Goal: Task Accomplishment & Management: Manage account settings

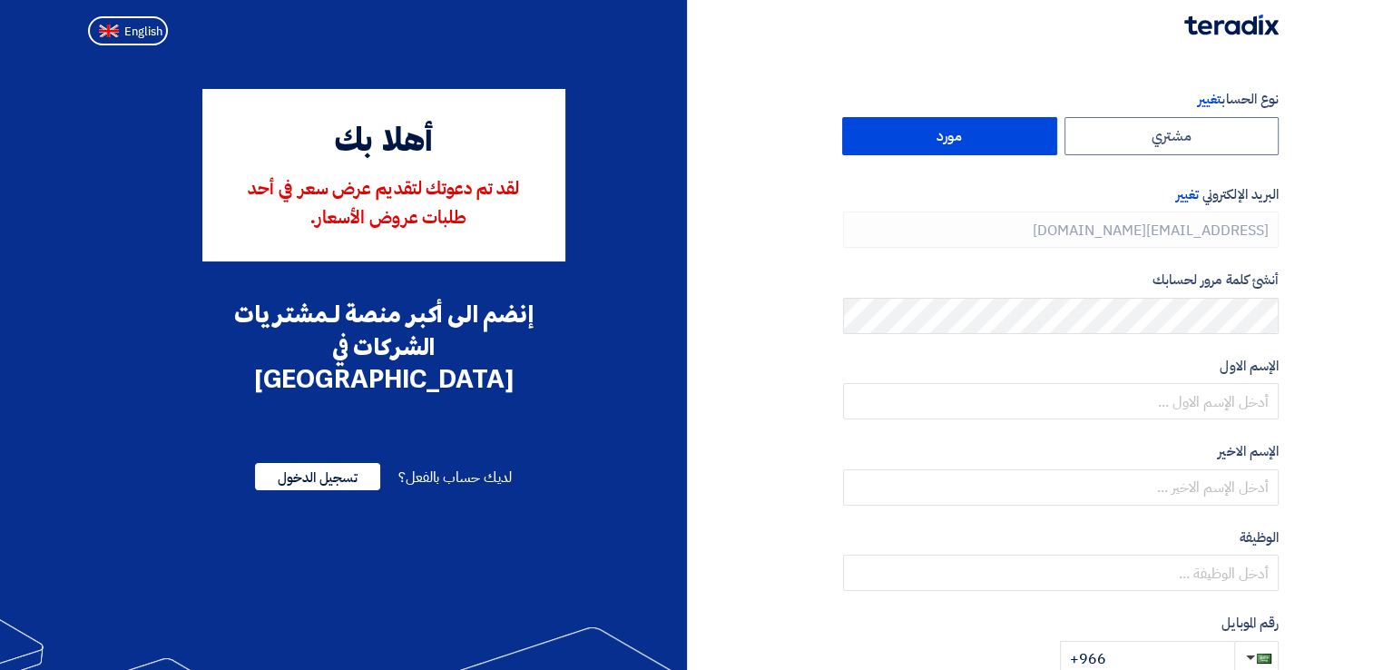
type input "[PHONE_NUMBER]"
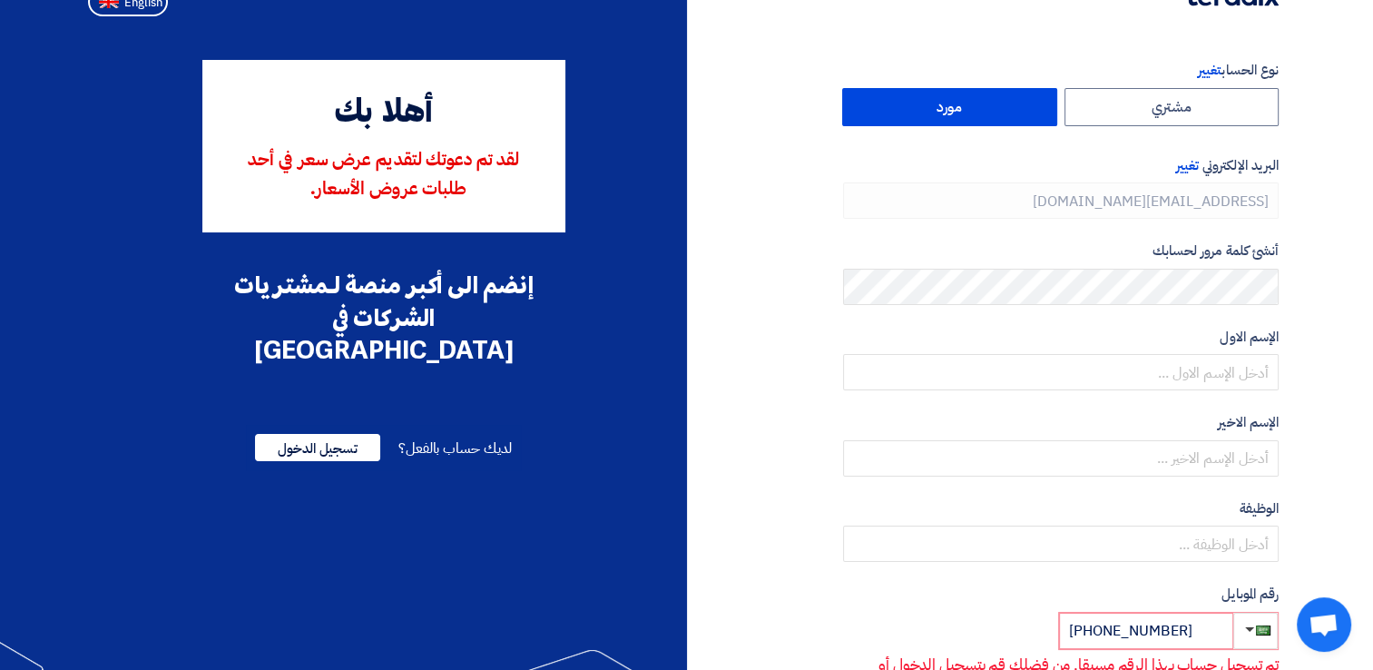
scroll to position [29, 0]
drag, startPoint x: 864, startPoint y: 426, endPoint x: 308, endPoint y: 408, distance: 555.5
click at [308, 434] on span "تسجيل الدخول" at bounding box center [317, 447] width 125 height 27
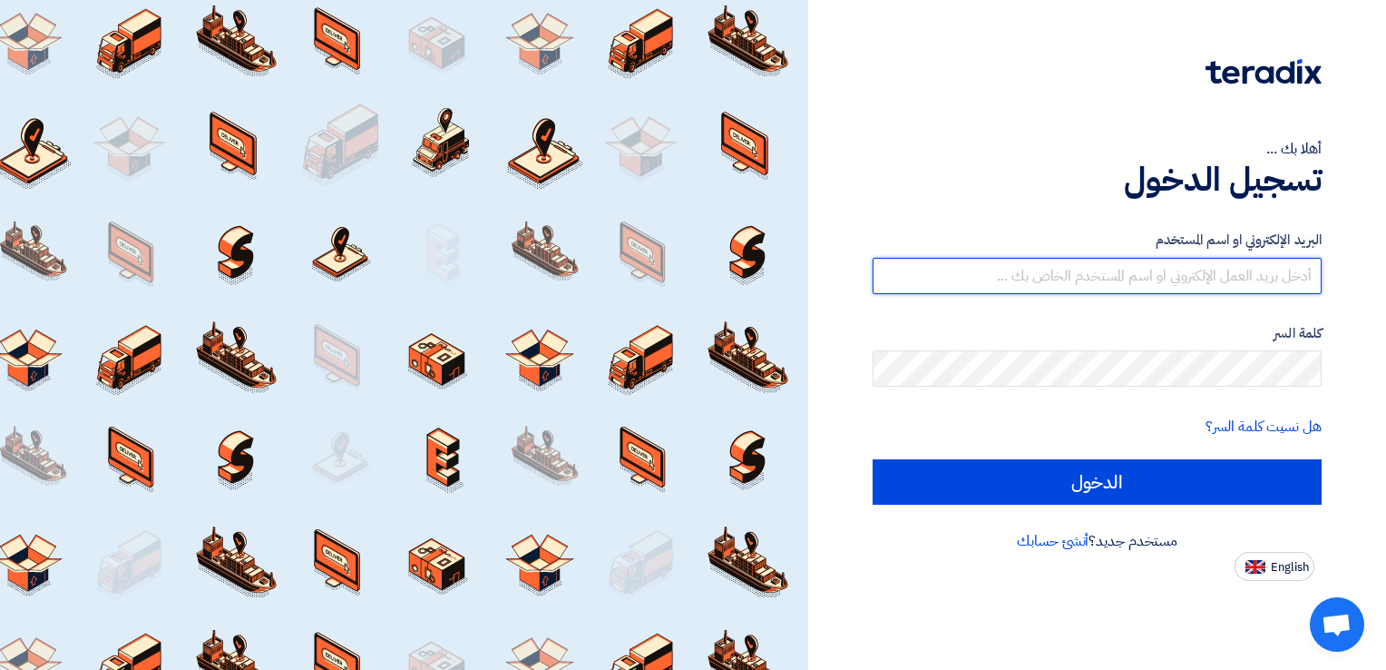
type input "[EMAIL_ADDRESS][DOMAIN_NAME]"
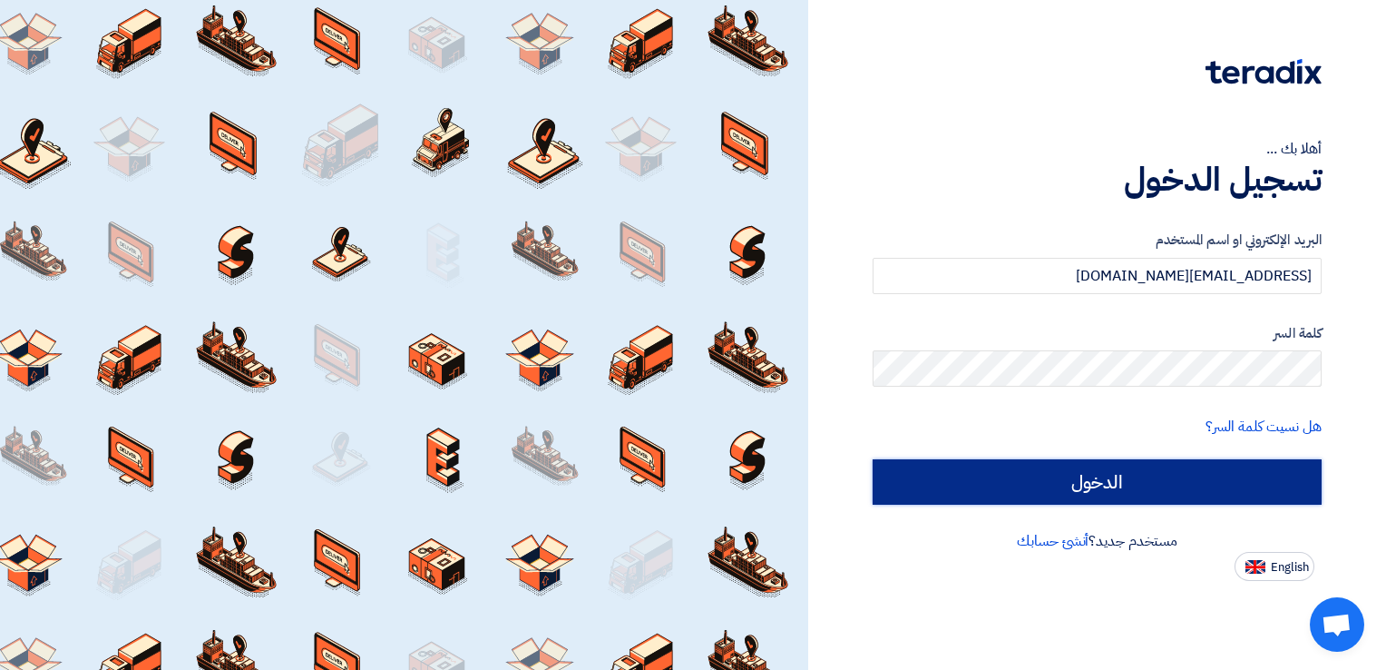
click at [1092, 474] on input "الدخول" at bounding box center [1097, 481] width 449 height 45
type input "Sign in"
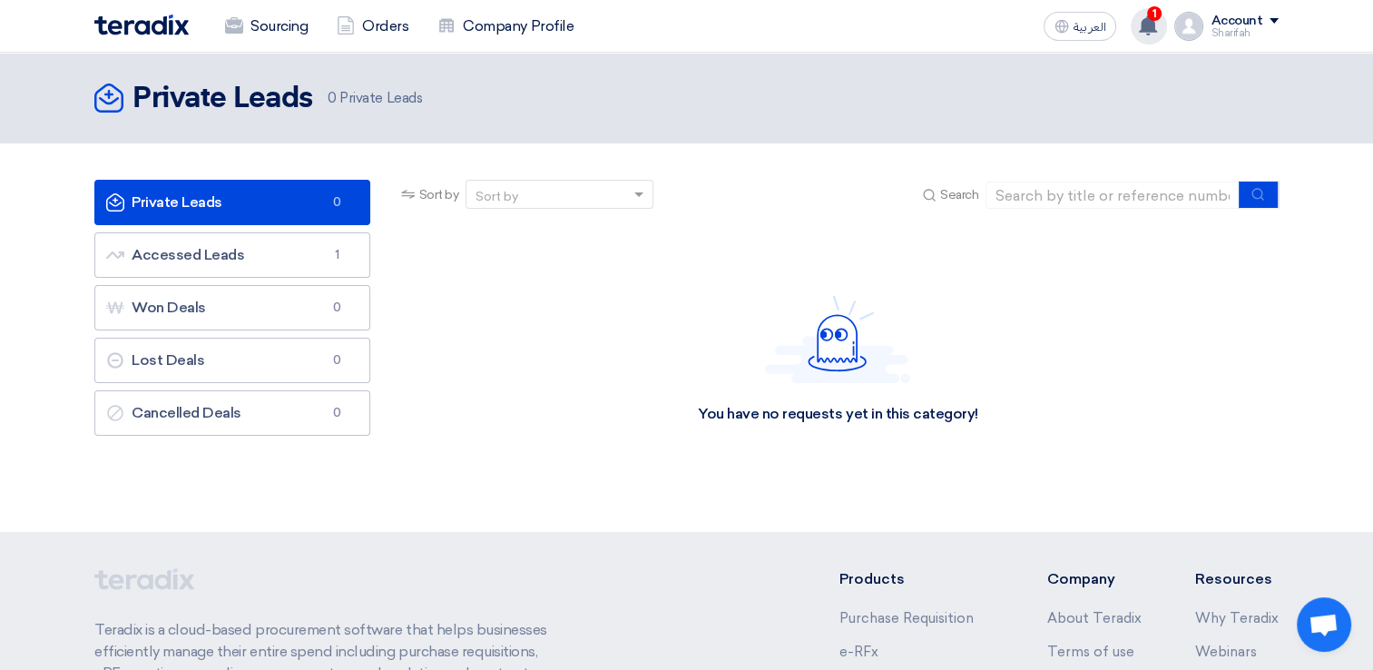
click at [1153, 24] on use at bounding box center [1148, 25] width 18 height 20
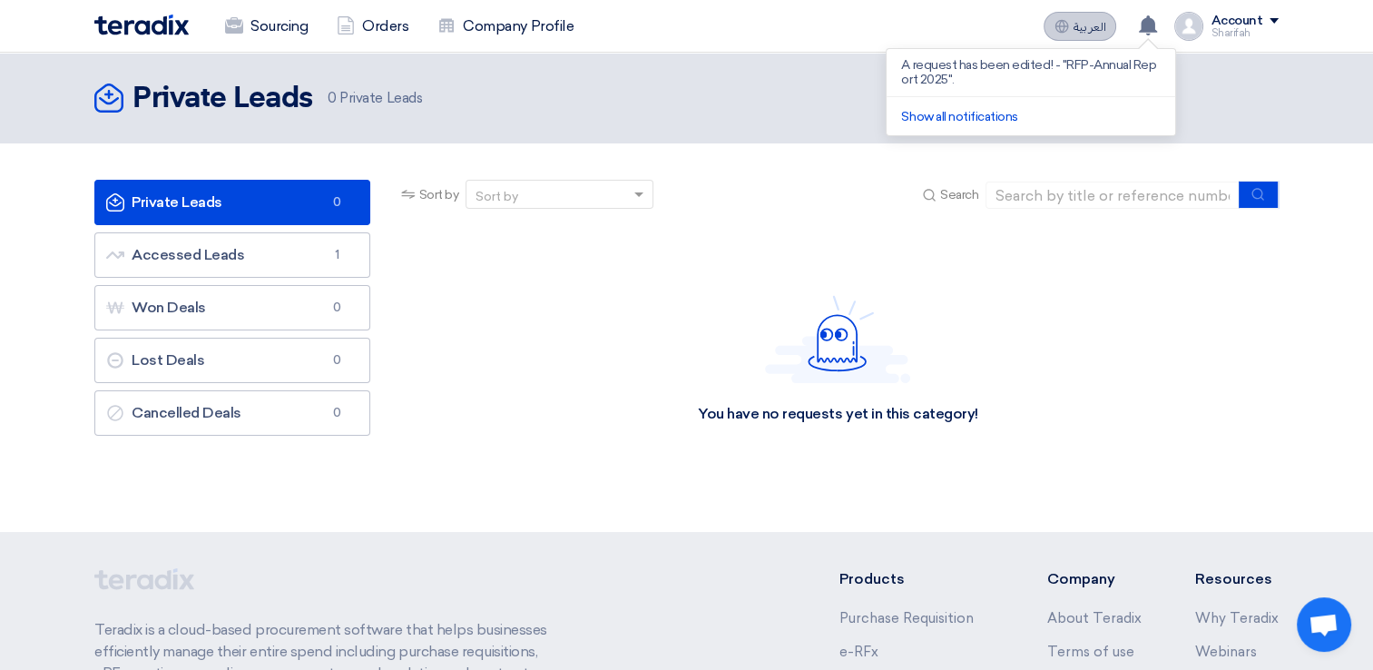
click at [1069, 24] on icon at bounding box center [1061, 26] width 15 height 15
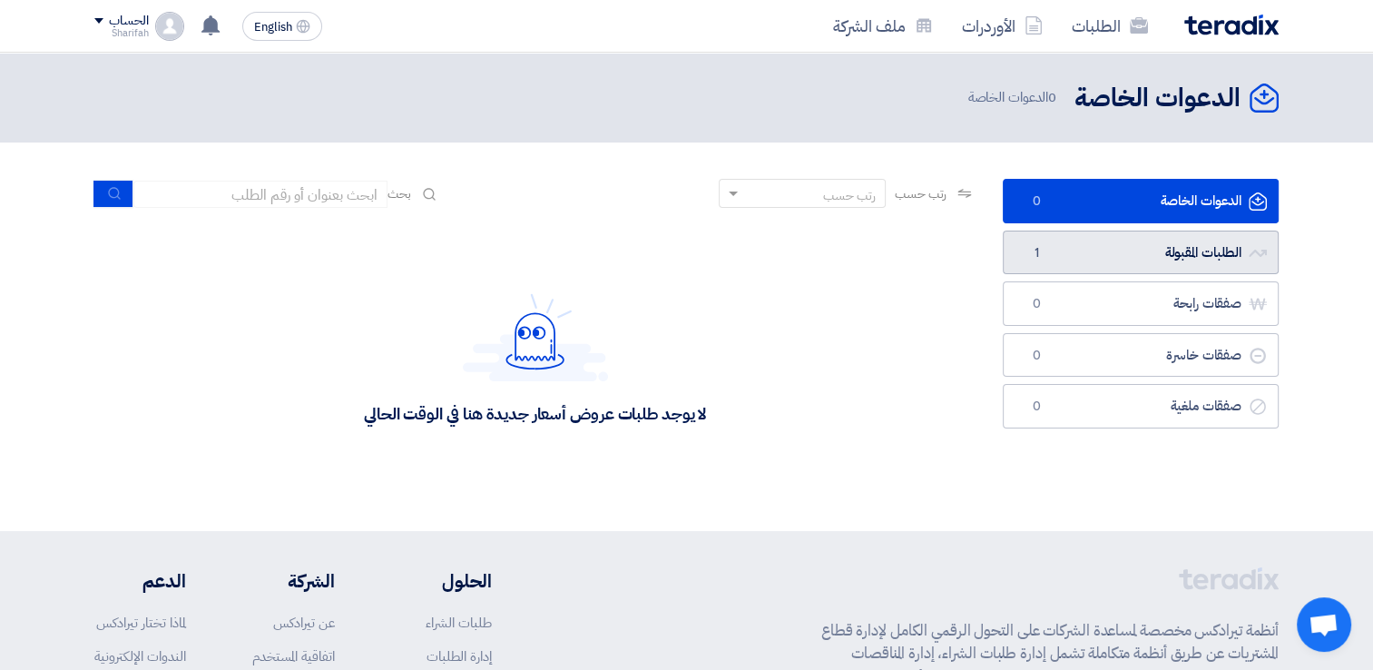
click at [1056, 244] on link "الطلبات المقبولة الطلبات المقبولة 1" at bounding box center [1140, 252] width 276 height 44
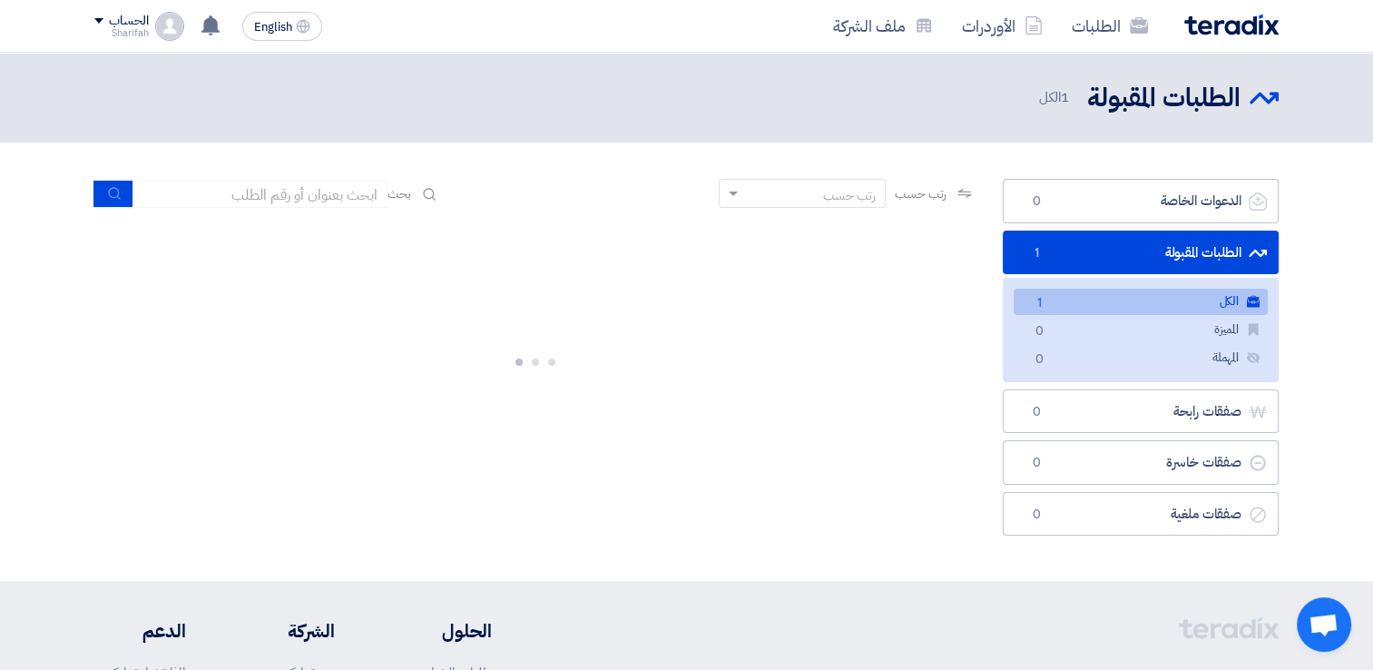
click at [1049, 300] on span "1" at bounding box center [1039, 303] width 22 height 19
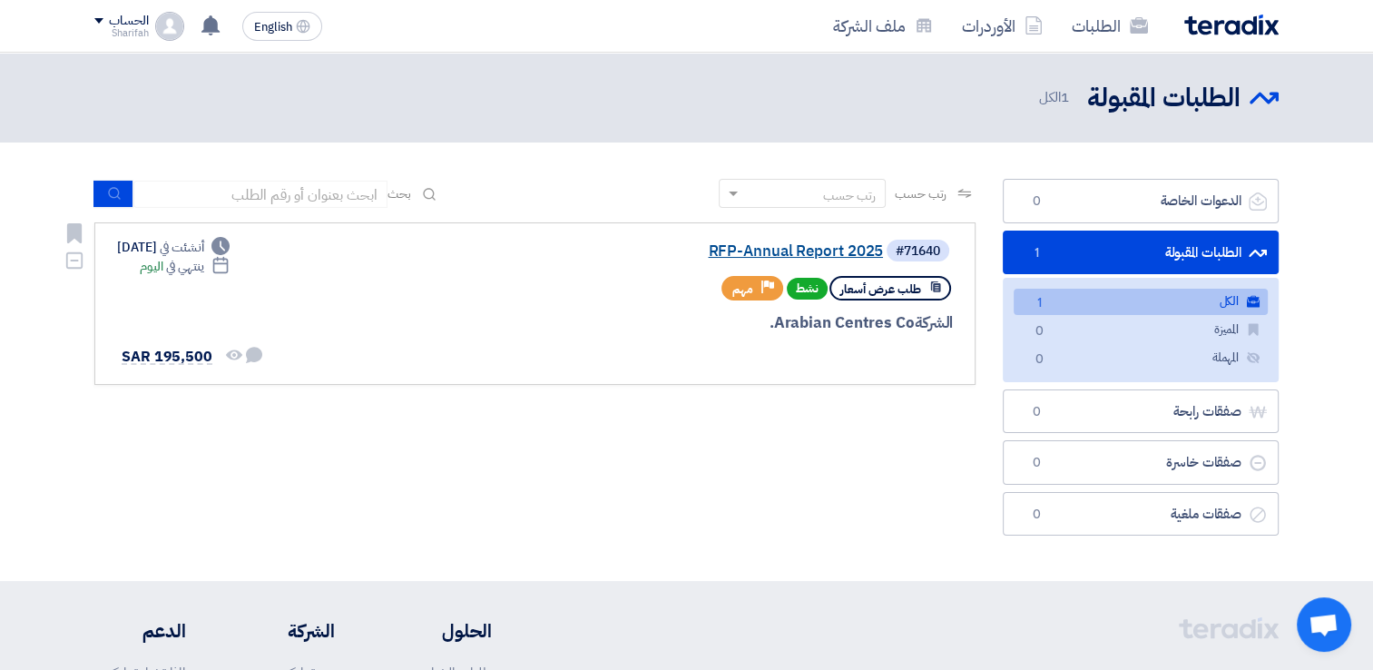
click at [726, 250] on link "RFP-Annual Report 2025" at bounding box center [701, 251] width 363 height 16
